Goal: Find specific page/section: Find specific page/section

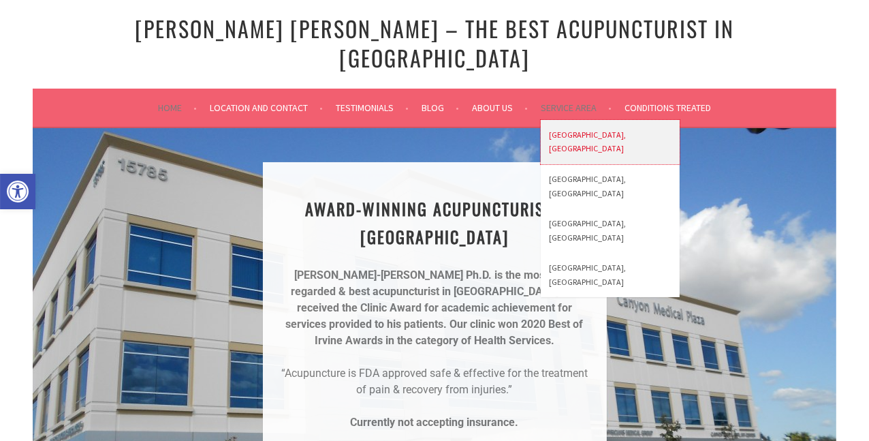
click at [565, 120] on link "[GEOGRAPHIC_DATA], [GEOGRAPHIC_DATA]" at bounding box center [610, 142] width 139 height 44
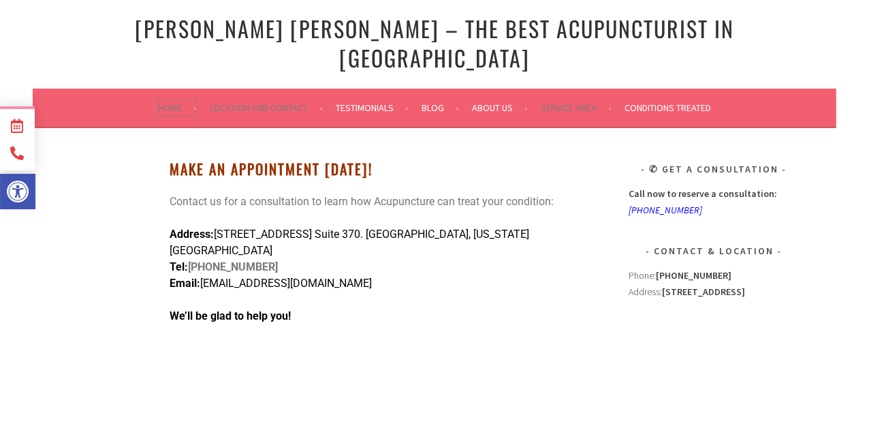
click at [164, 99] on link "Home" at bounding box center [177, 107] width 39 height 16
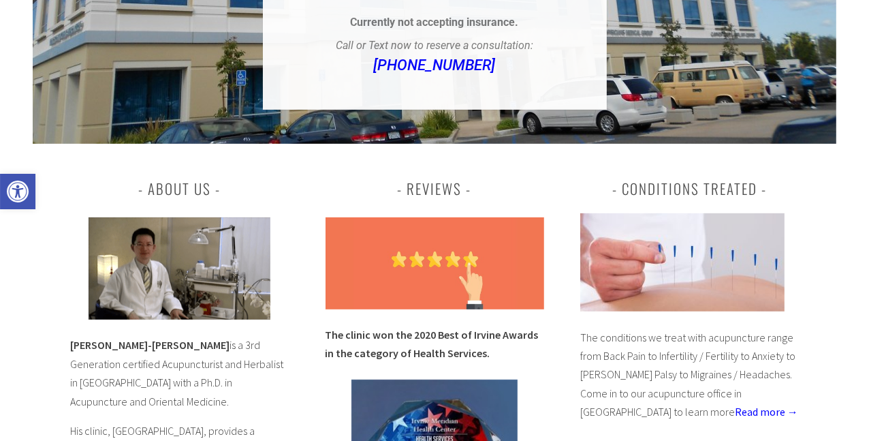
scroll to position [204, 0]
